Goal: Information Seeking & Learning: Learn about a topic

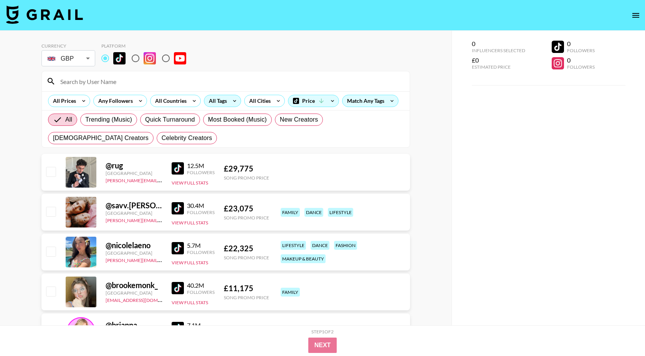
click at [216, 98] on div "All Tags" at bounding box center [216, 101] width 24 height 12
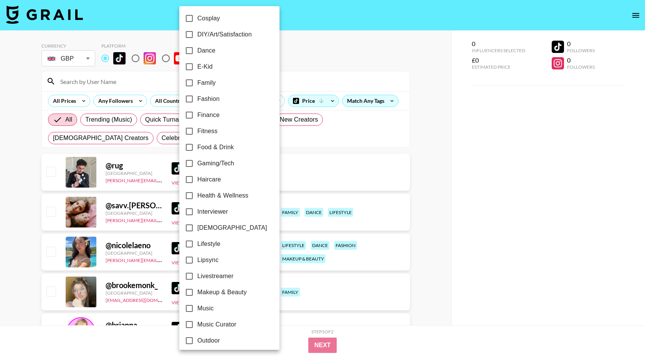
scroll to position [378, 0]
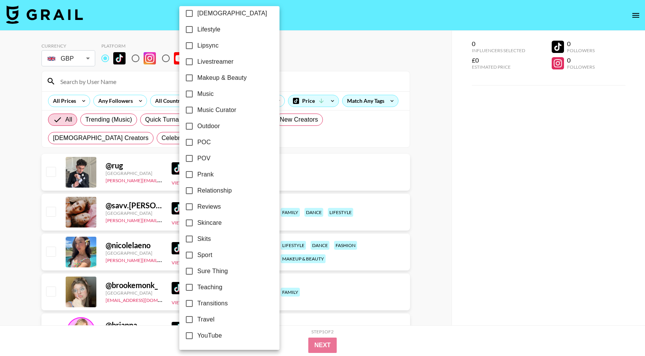
click at [214, 92] on span "Music" at bounding box center [205, 94] width 17 height 9
click at [197, 92] on input "Music" at bounding box center [189, 94] width 16 height 16
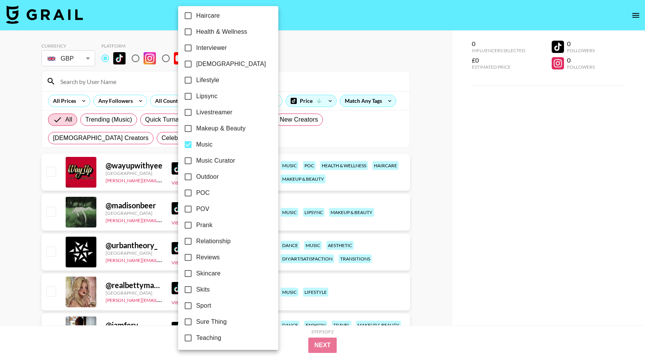
scroll to position [322, 0]
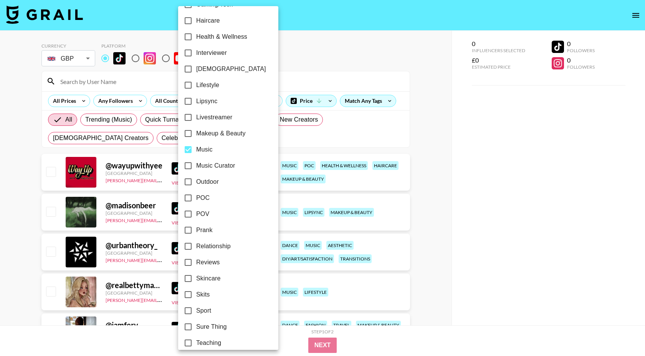
click at [204, 150] on span "Music" at bounding box center [204, 149] width 17 height 9
click at [196, 150] on input "Music" at bounding box center [188, 150] width 16 height 16
checkbox input "false"
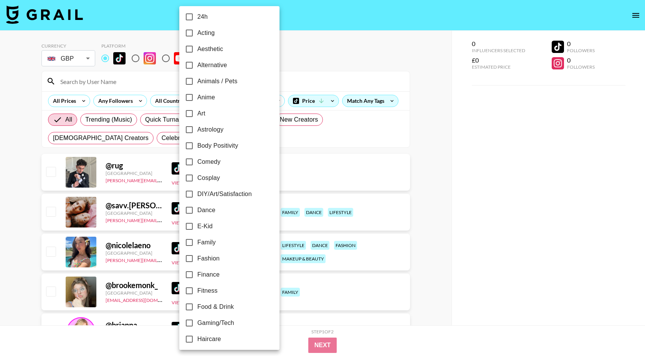
scroll to position [0, 0]
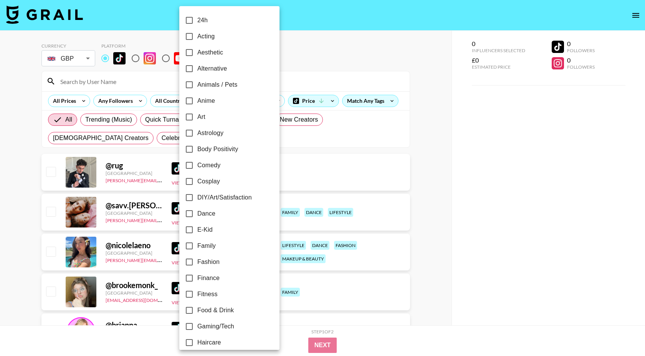
click at [311, 61] on div at bounding box center [322, 178] width 645 height 356
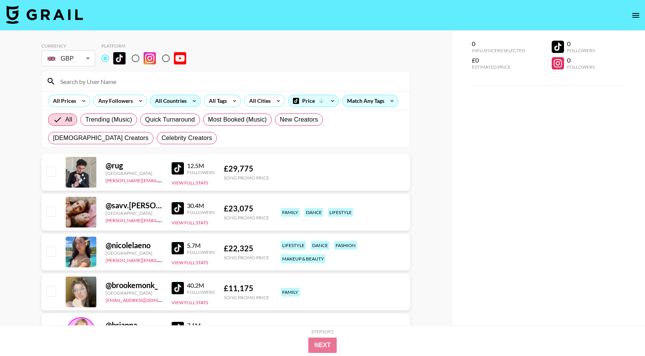
click at [181, 99] on div "All Countries" at bounding box center [170, 101] width 38 height 12
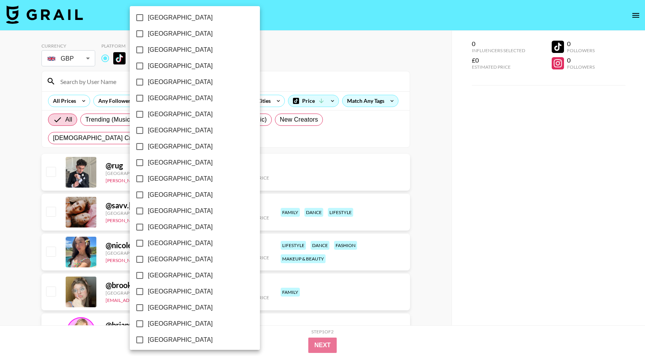
scroll to position [539, 0]
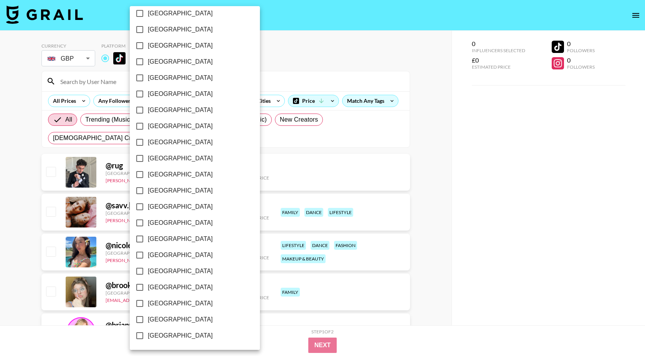
click at [177, 319] on span "[GEOGRAPHIC_DATA]" at bounding box center [180, 319] width 65 height 9
click at [148, 319] on input "[GEOGRAPHIC_DATA]" at bounding box center [140, 320] width 16 height 16
checkbox input "true"
click at [264, 82] on div at bounding box center [322, 178] width 645 height 356
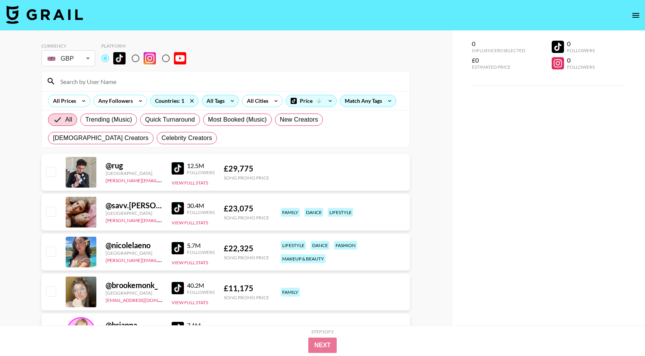
click at [231, 102] on icon at bounding box center [232, 101] width 12 height 12
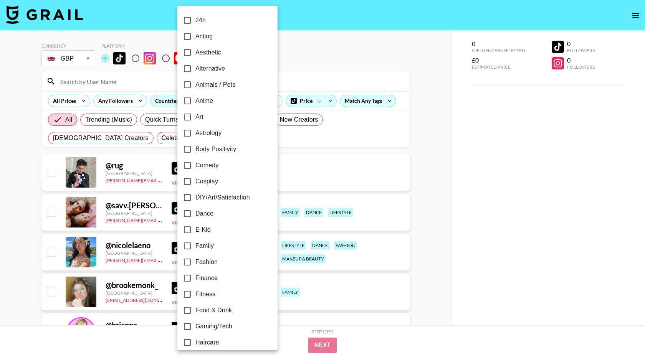
click at [302, 56] on div at bounding box center [322, 178] width 645 height 356
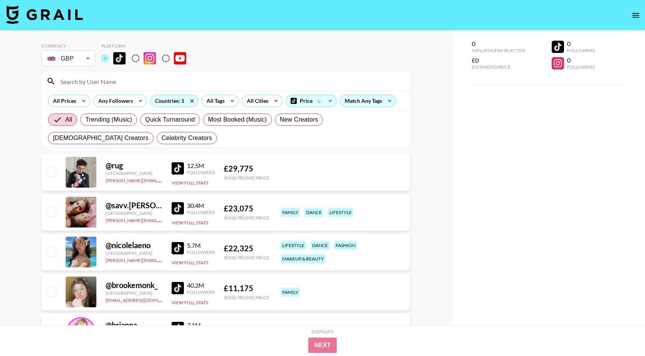
click at [161, 87] on input at bounding box center [231, 81] width 350 height 12
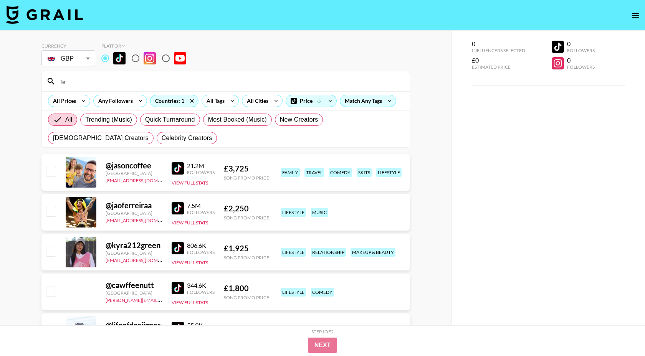
type input "f"
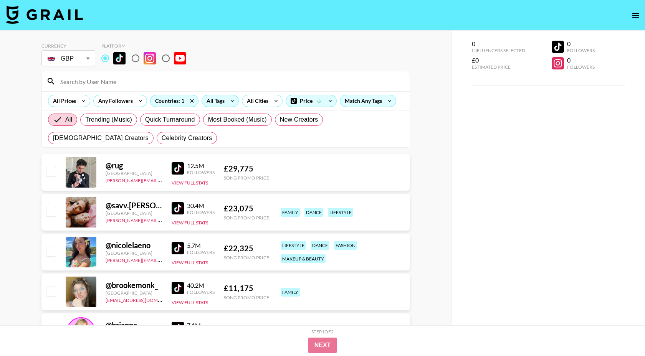
click at [226, 106] on div "All Tags" at bounding box center [220, 101] width 37 height 12
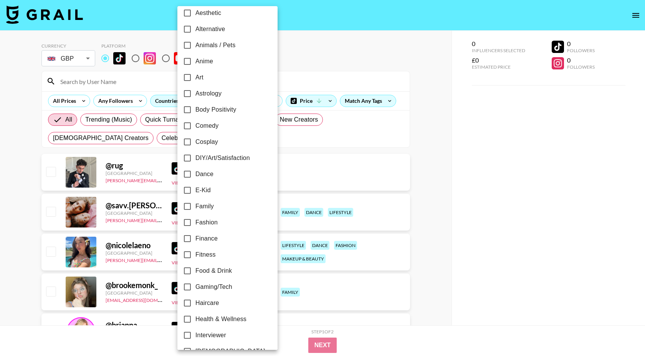
scroll to position [49, 0]
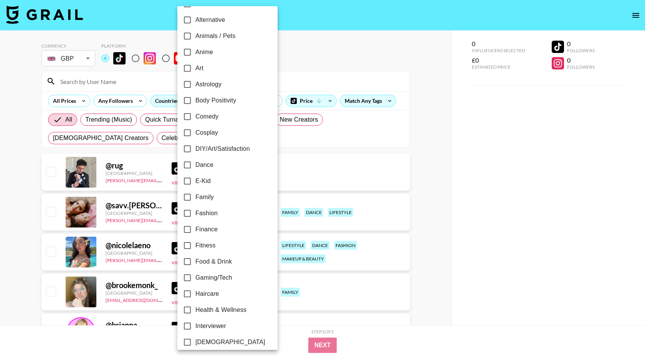
click at [211, 168] on span "Dance" at bounding box center [205, 165] width 18 height 9
click at [196, 168] on input "Dance" at bounding box center [187, 165] width 16 height 16
checkbox input "true"
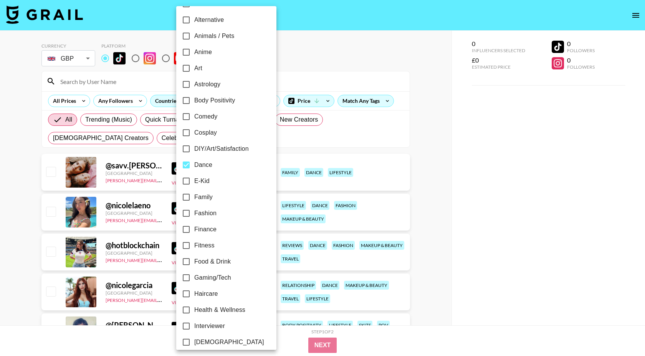
click at [321, 66] on div at bounding box center [322, 178] width 645 height 356
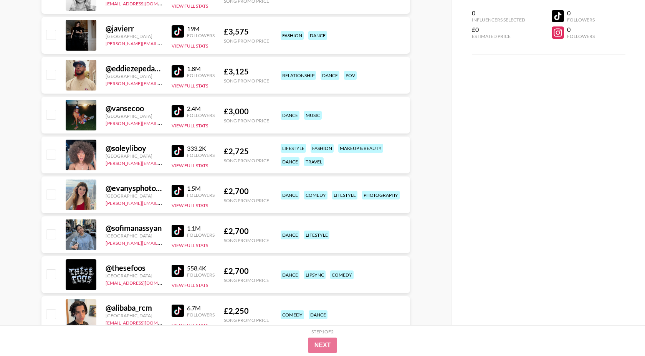
scroll to position [636, 0]
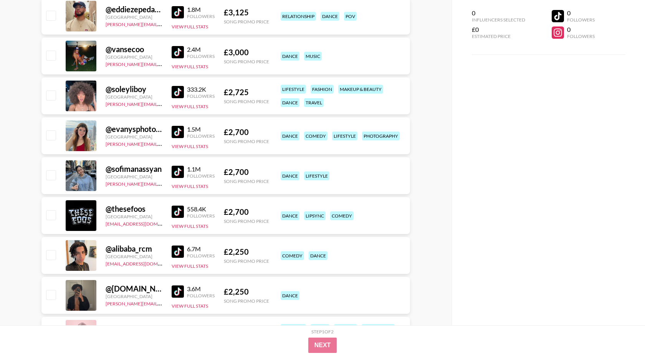
click at [183, 172] on img at bounding box center [178, 172] width 12 height 12
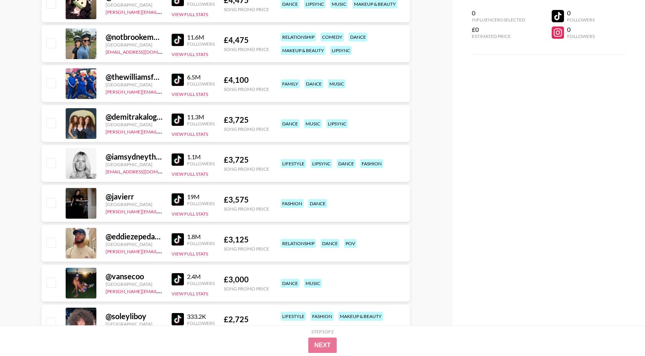
scroll to position [408, 0]
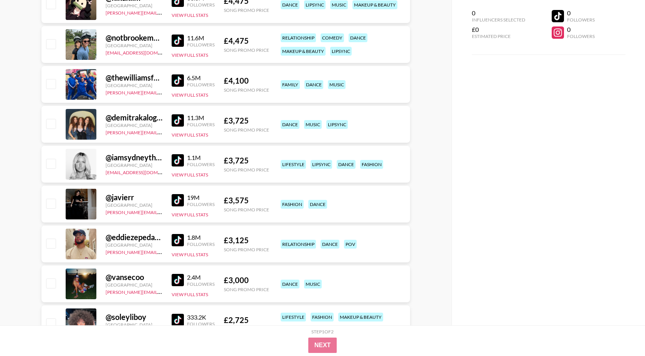
click at [182, 159] on img at bounding box center [178, 160] width 12 height 12
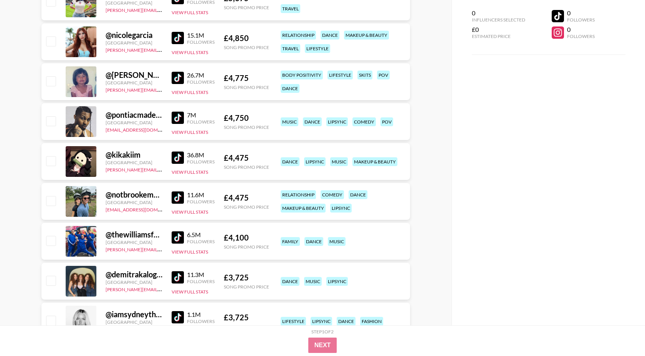
scroll to position [0, 0]
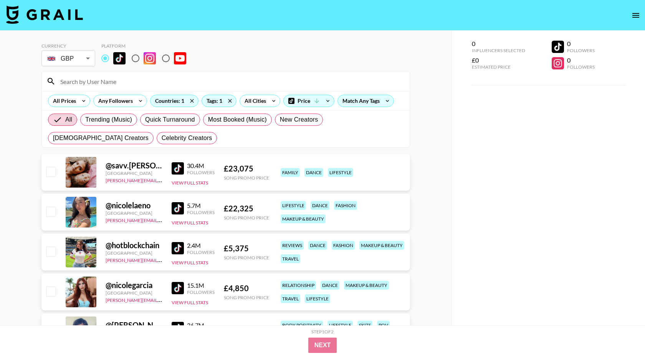
click at [89, 85] on input at bounding box center [231, 81] width 350 height 12
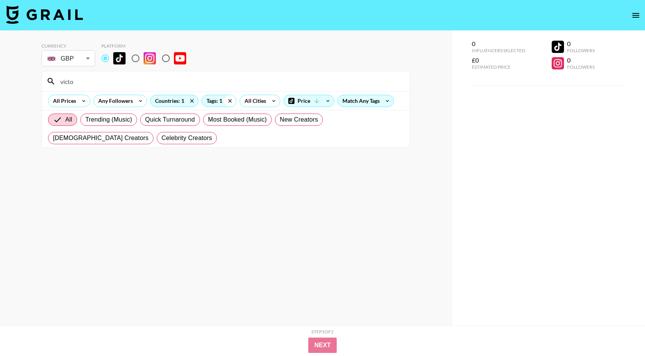
click at [228, 98] on icon at bounding box center [230, 101] width 12 height 12
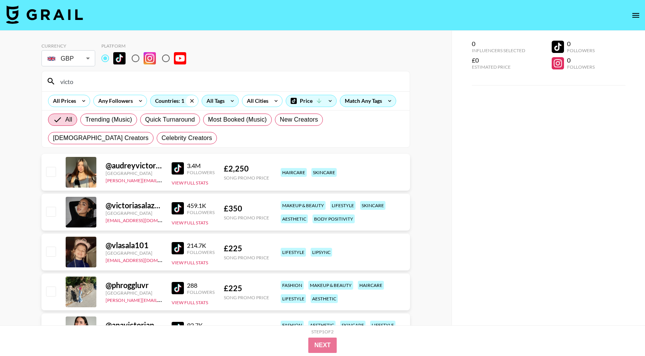
click at [193, 101] on icon at bounding box center [192, 101] width 12 height 12
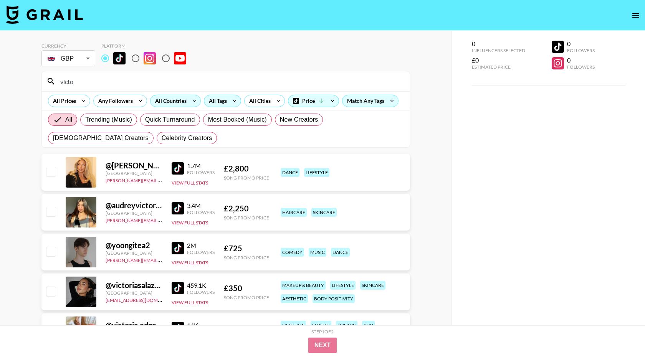
click at [83, 85] on input "victo" at bounding box center [231, 81] width 350 height 12
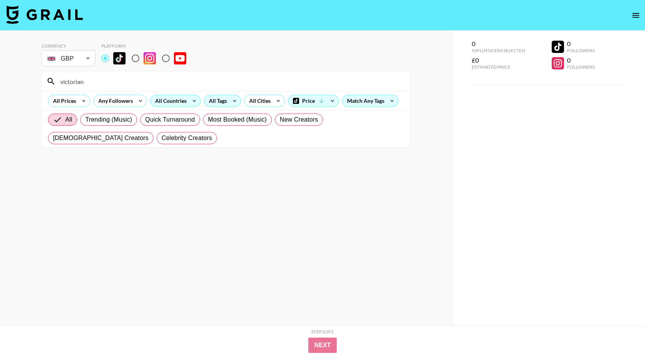
click at [88, 84] on input "victorian" at bounding box center [231, 81] width 350 height 12
click at [121, 143] on div "All Trending (Music) Quick Turnaround Most Booked (Music) New Creators [DEMOGRA…" at bounding box center [225, 129] width 359 height 37
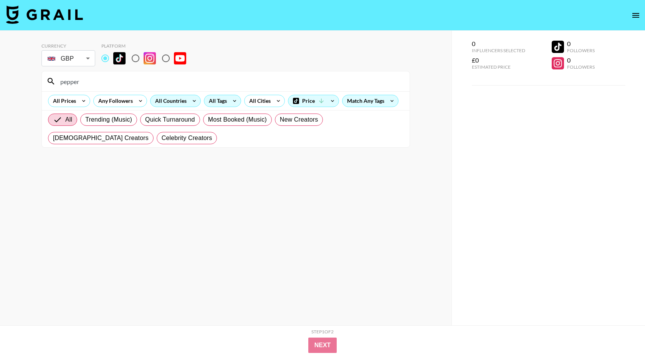
click at [78, 82] on input "pepper" at bounding box center [231, 81] width 350 height 12
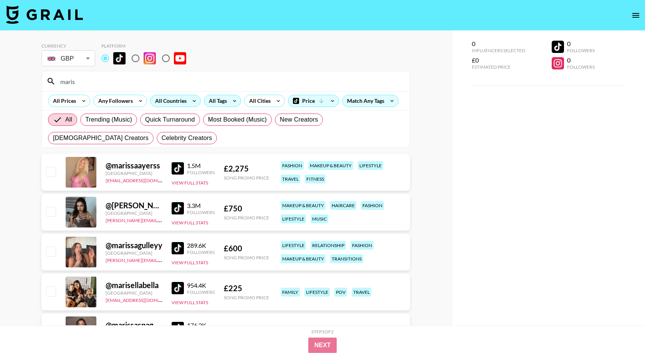
click at [184, 169] on link at bounding box center [179, 168] width 15 height 12
click at [118, 81] on input "maris" at bounding box center [231, 81] width 350 height 12
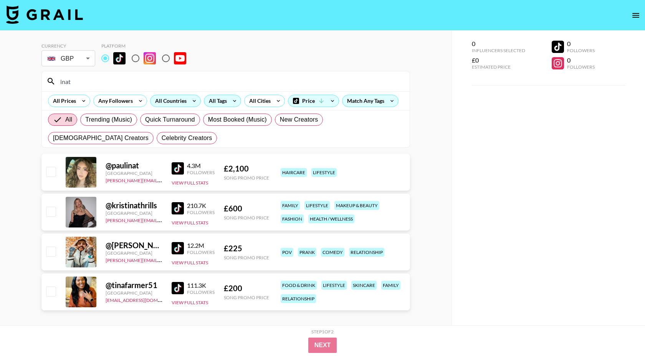
click at [131, 80] on input "inat" at bounding box center [231, 81] width 350 height 12
click at [130, 79] on input "inat" at bounding box center [231, 81] width 350 height 12
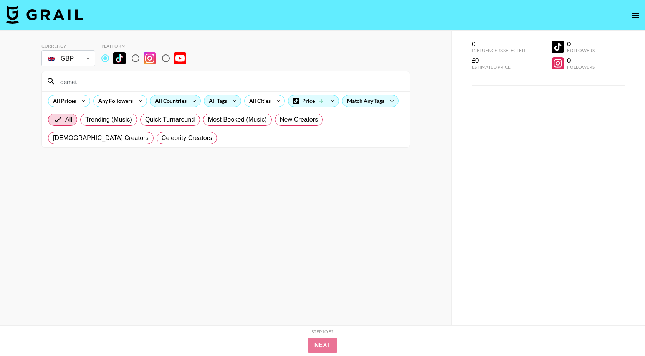
type input "demet"
